Goal: Task Accomplishment & Management: Use online tool/utility

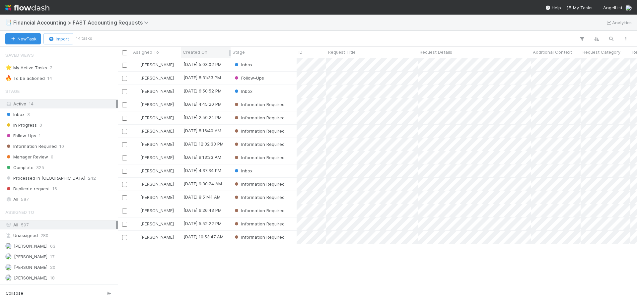
scroll to position [239, 514]
click at [292, 147] on div "Information Required" at bounding box center [264, 144] width 66 height 13
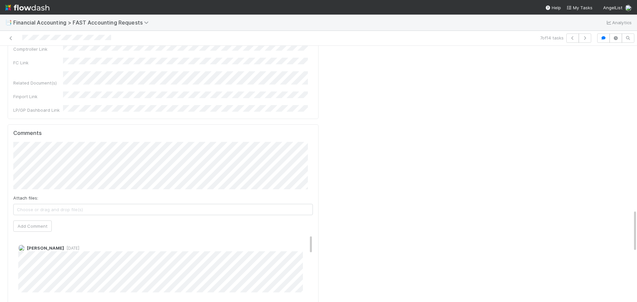
scroll to position [991, 0]
click at [40, 225] on button "Add Comment" at bounding box center [32, 230] width 38 height 11
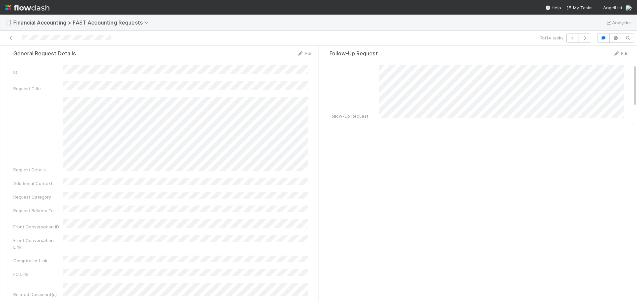
scroll to position [0, 0]
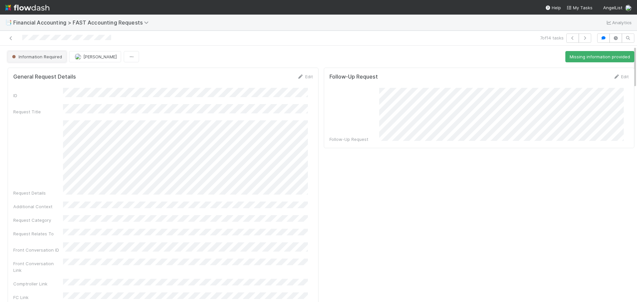
click at [47, 55] on span "Information Required" at bounding box center [36, 56] width 51 height 5
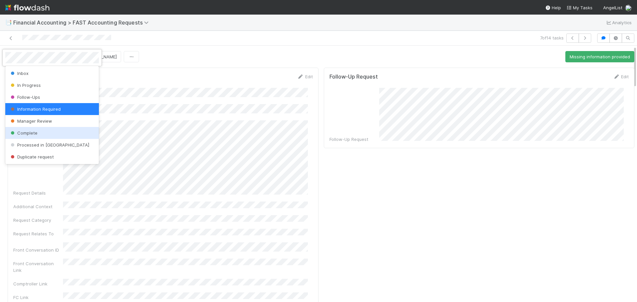
click at [34, 131] on span "Complete" at bounding box center [23, 132] width 28 height 5
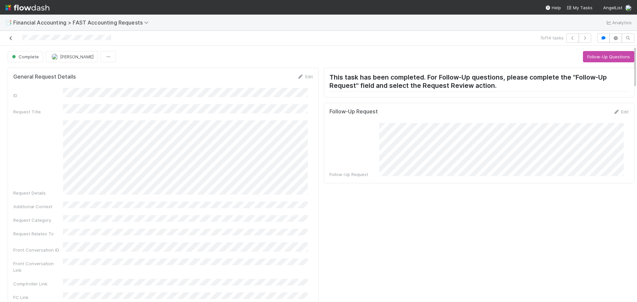
click at [12, 39] on icon at bounding box center [11, 38] width 7 height 4
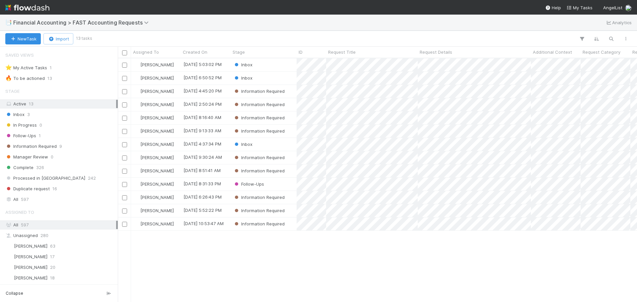
scroll to position [239, 514]
